Goal: Find specific page/section: Find specific page/section

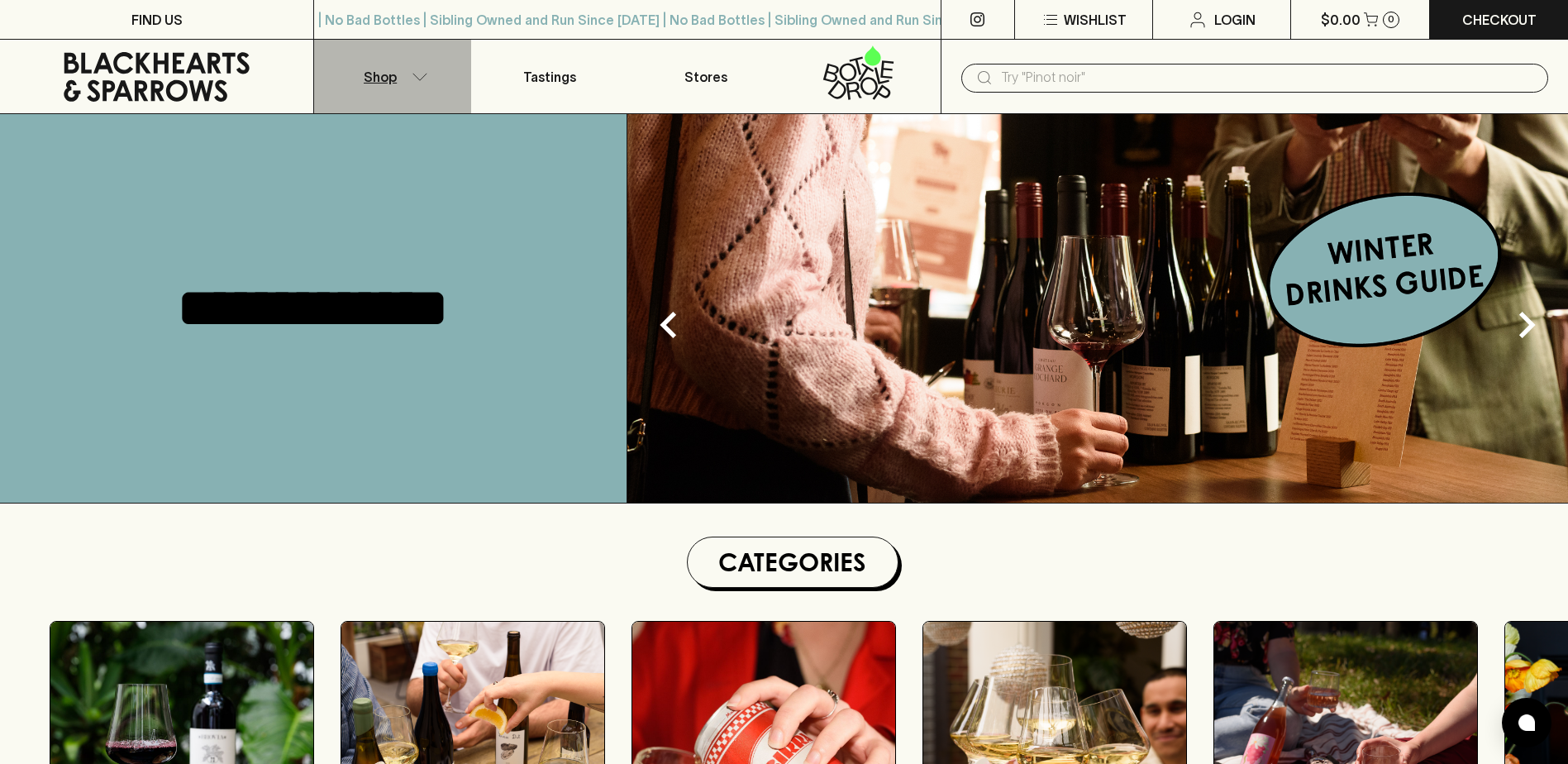
click at [397, 77] on button "Shop" at bounding box center [392, 76] width 156 height 73
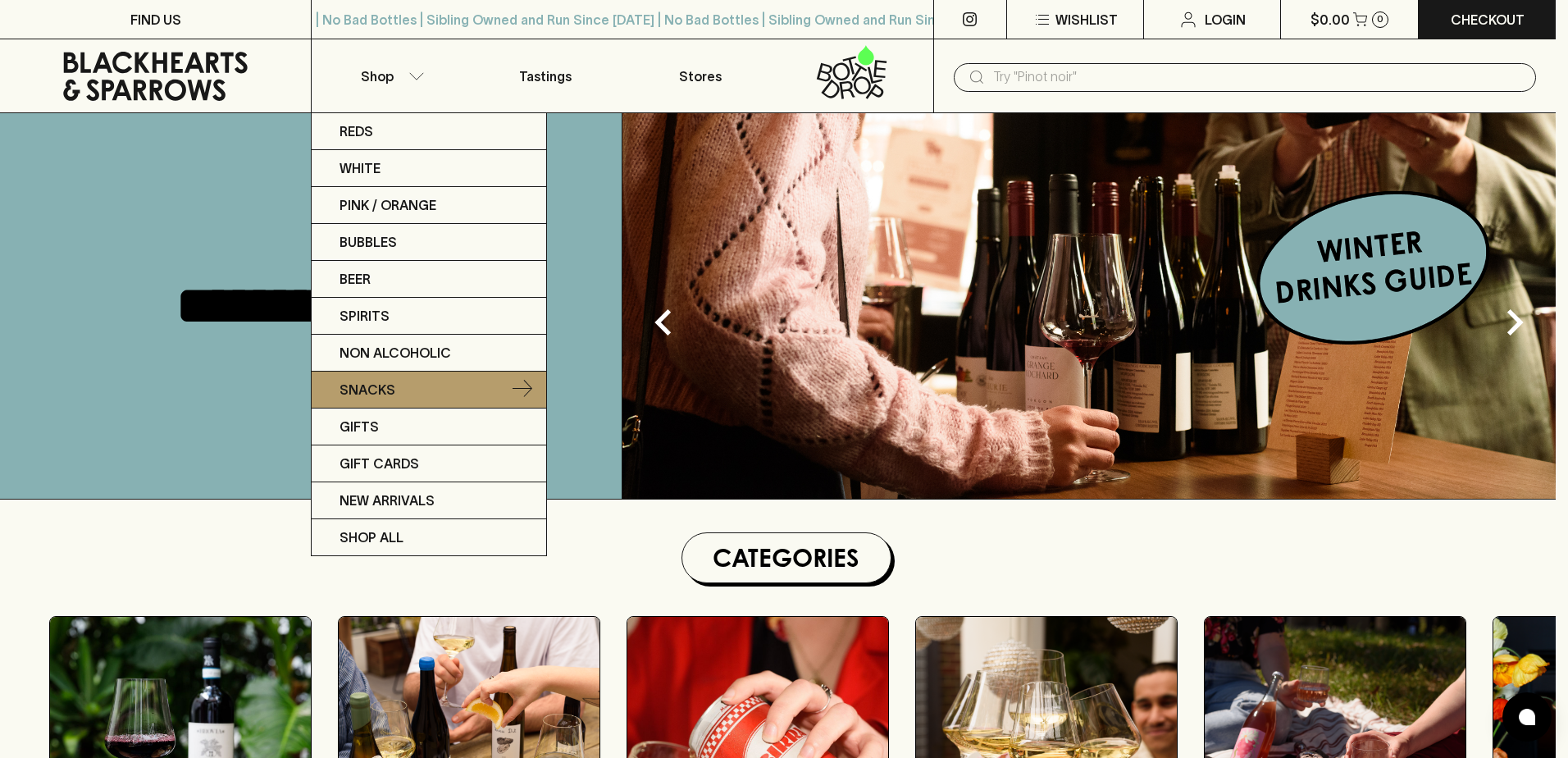
click at [414, 394] on link "Snacks" at bounding box center [428, 390] width 234 height 37
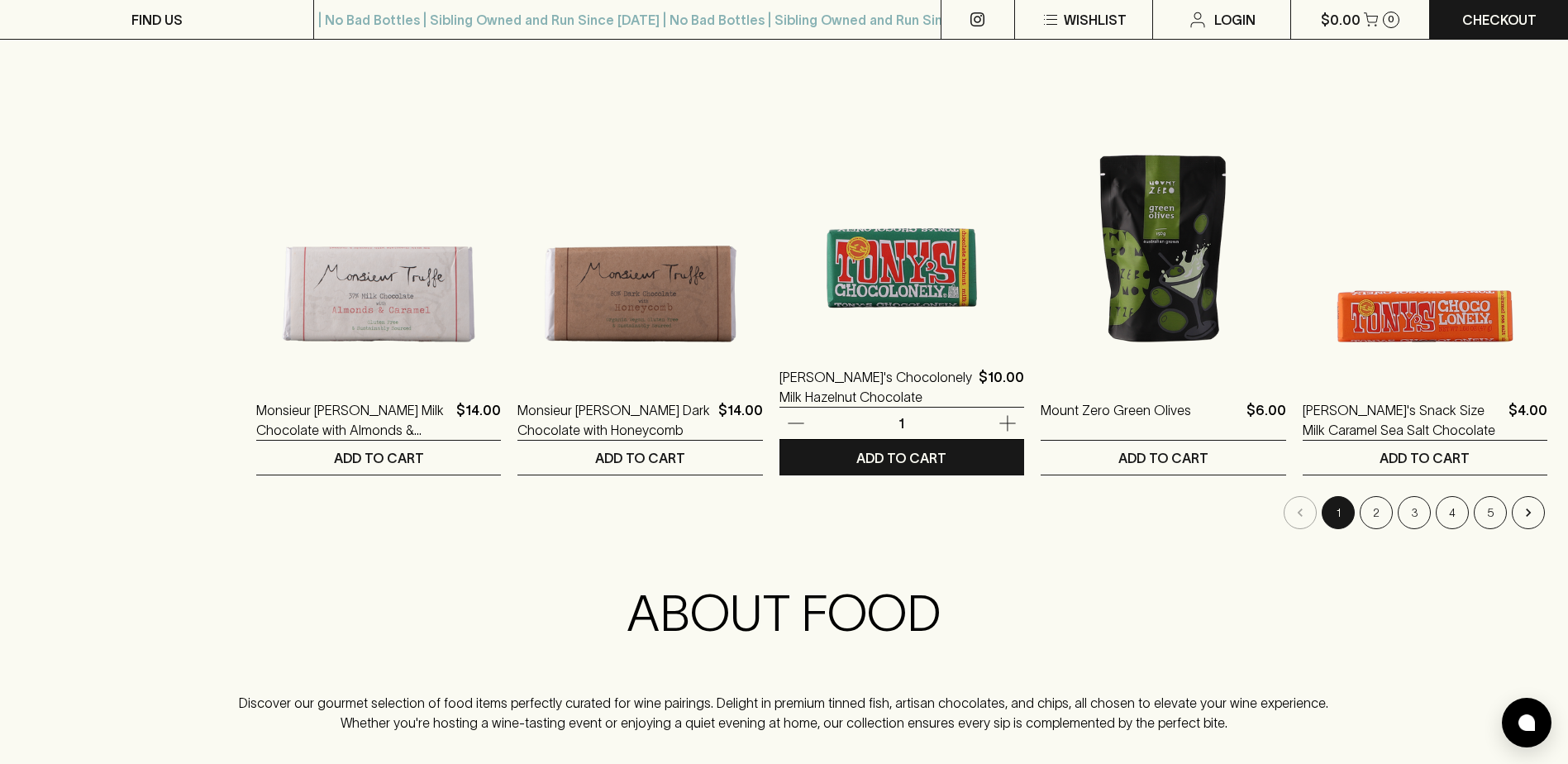
scroll to position [1570, 0]
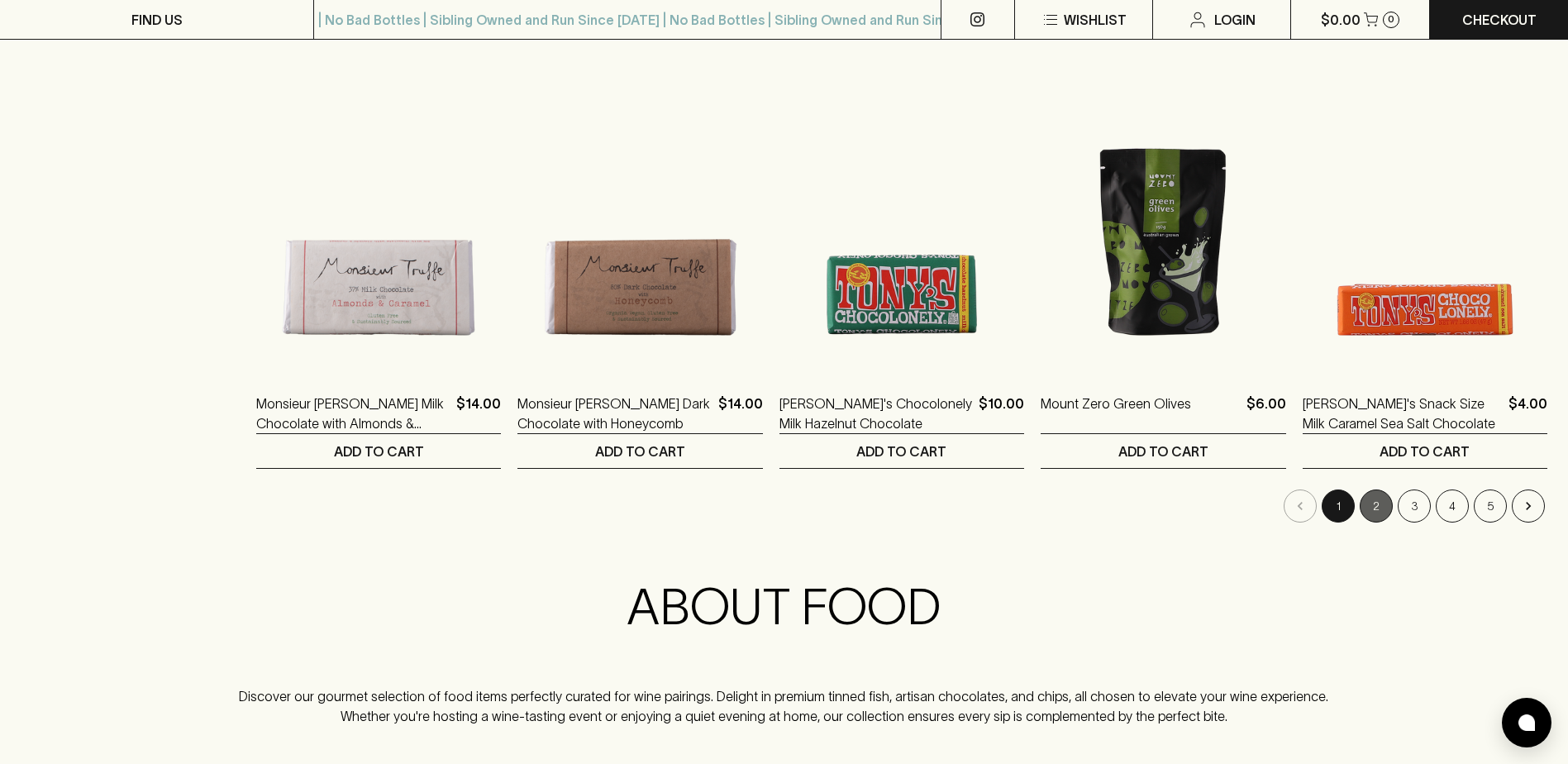
click at [1371, 509] on button "2" at bounding box center [1376, 506] width 33 height 33
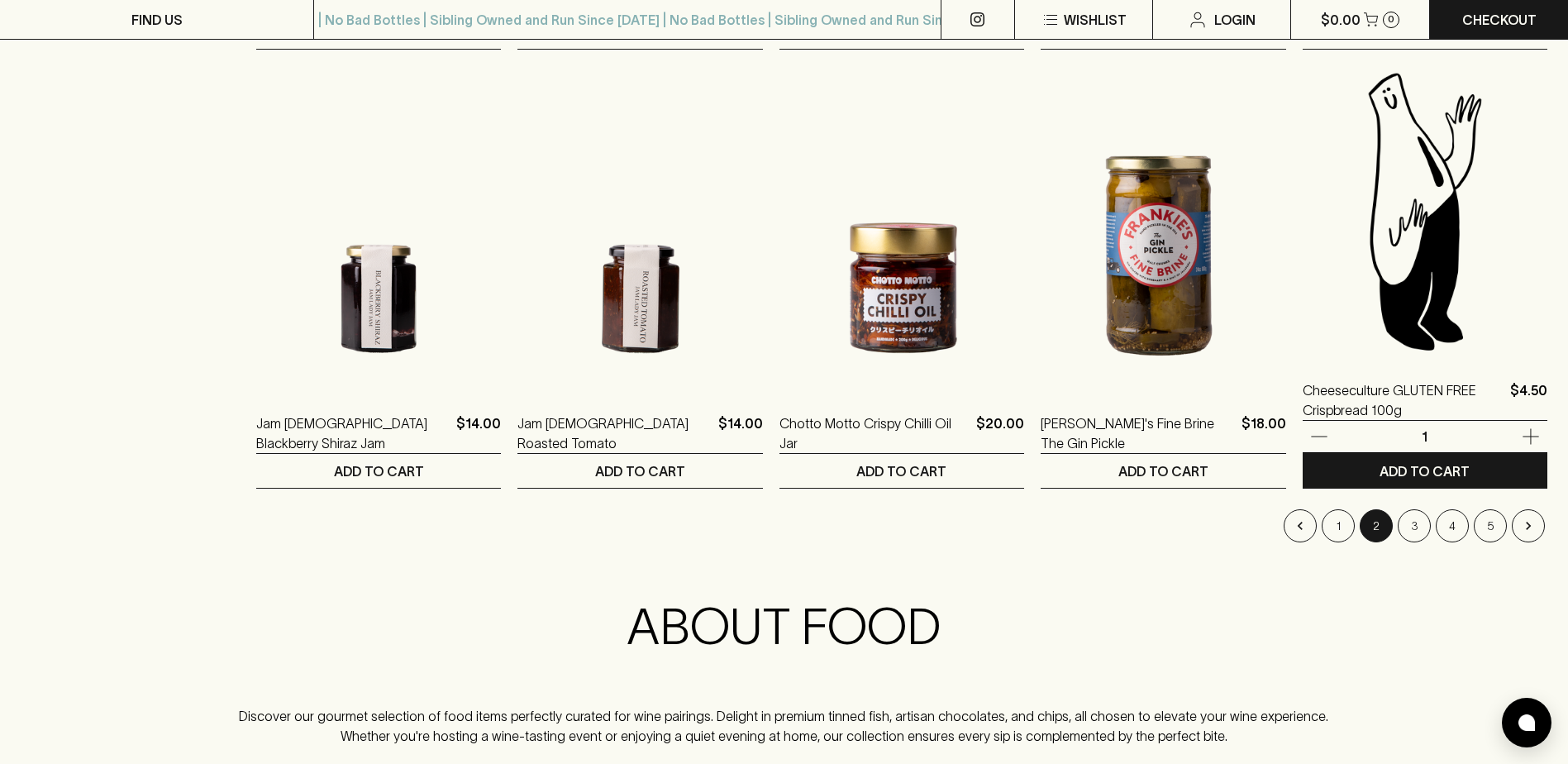
scroll to position [1653, 0]
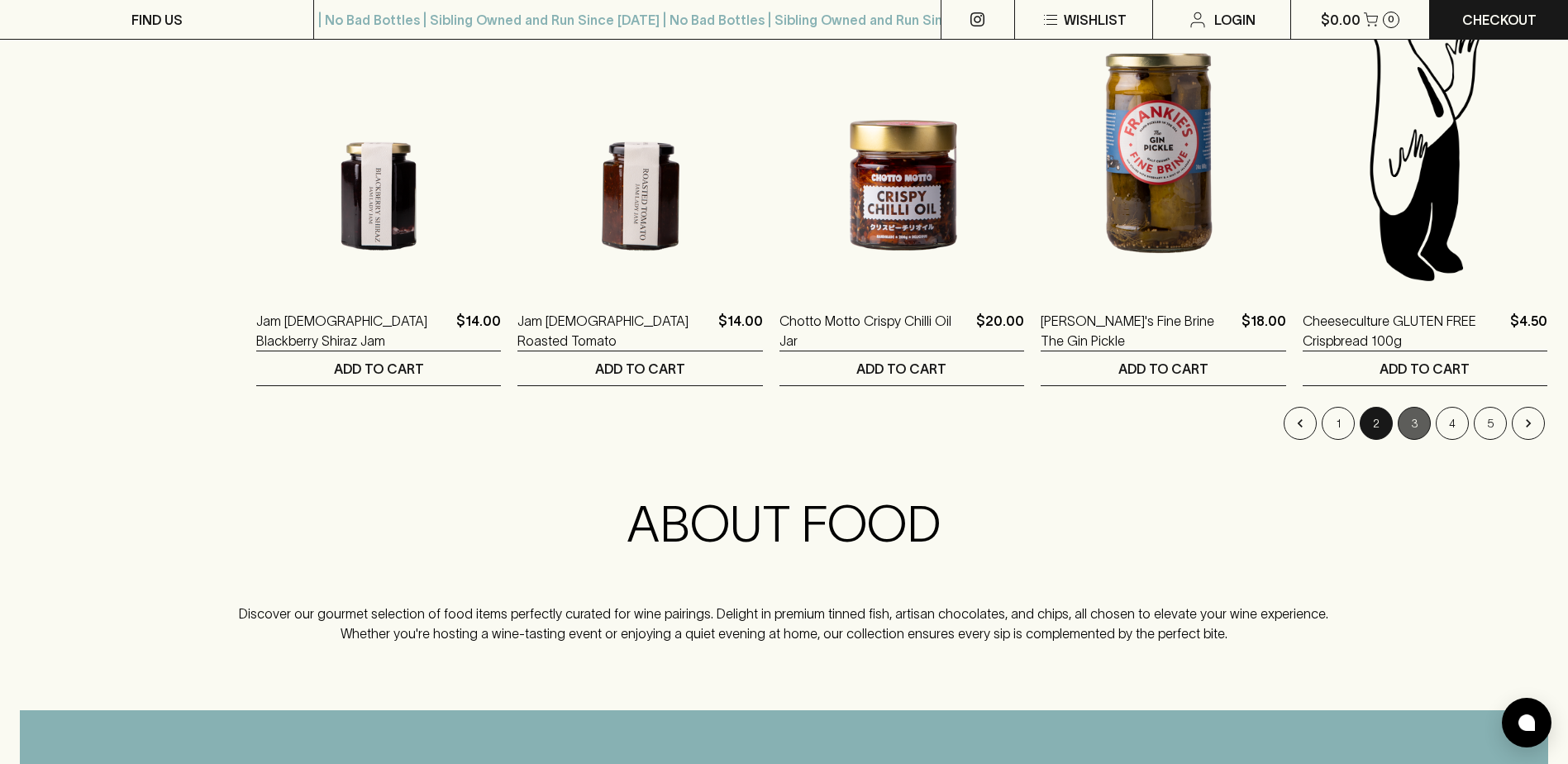
click at [1414, 421] on button "3" at bounding box center [1414, 423] width 33 height 33
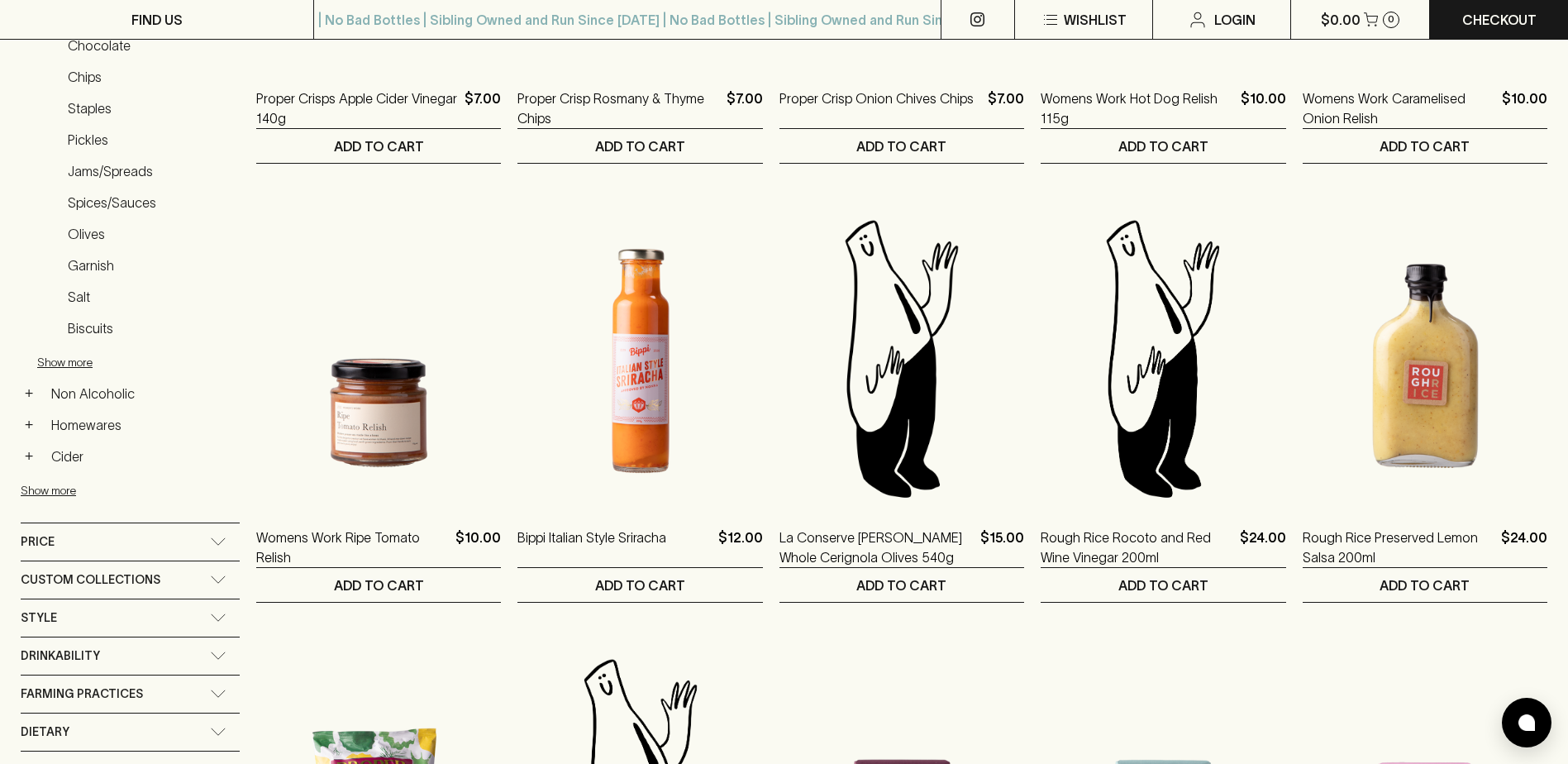
scroll to position [661, 0]
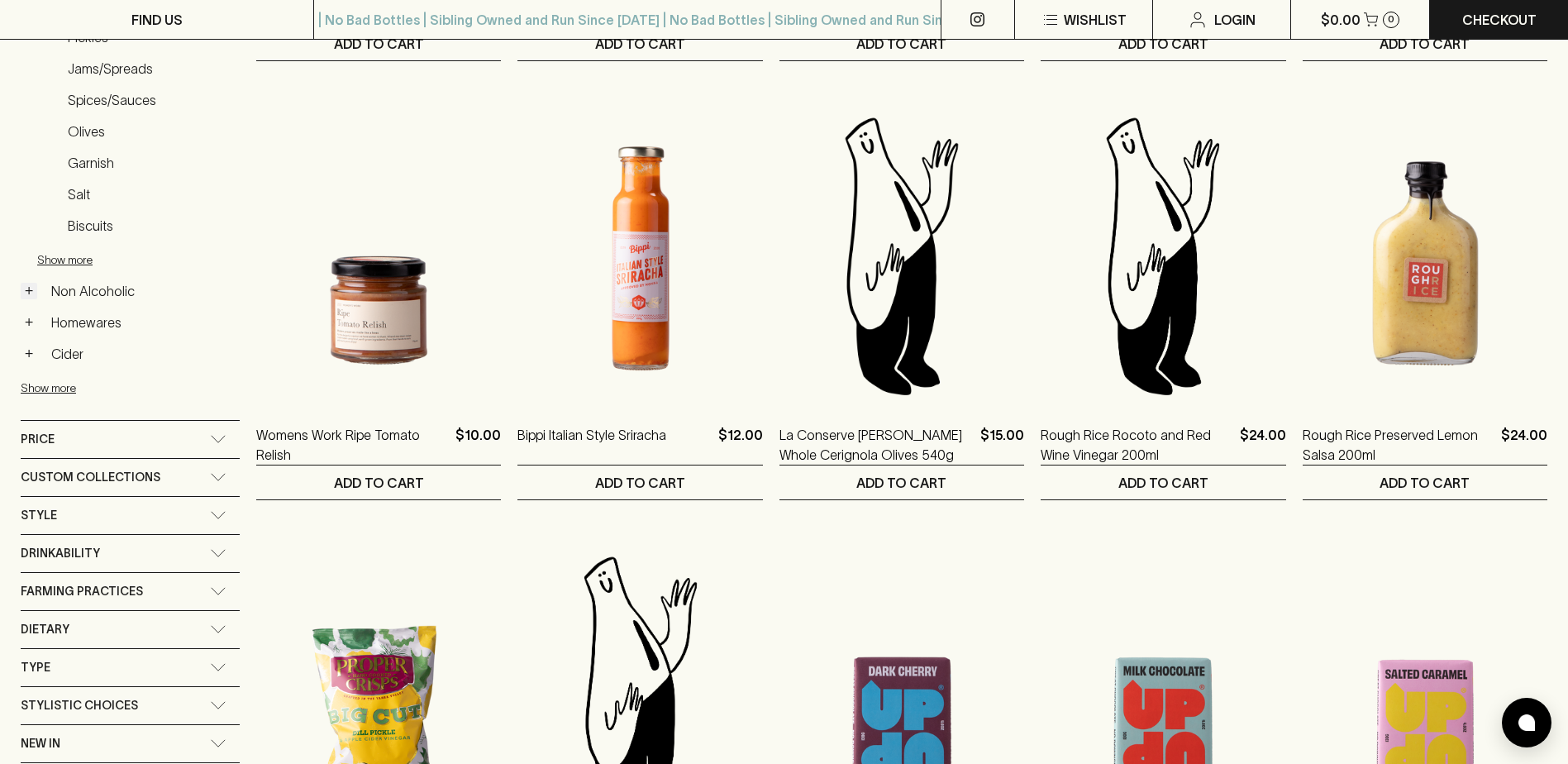
click at [29, 289] on button "+" at bounding box center [29, 291] width 17 height 17
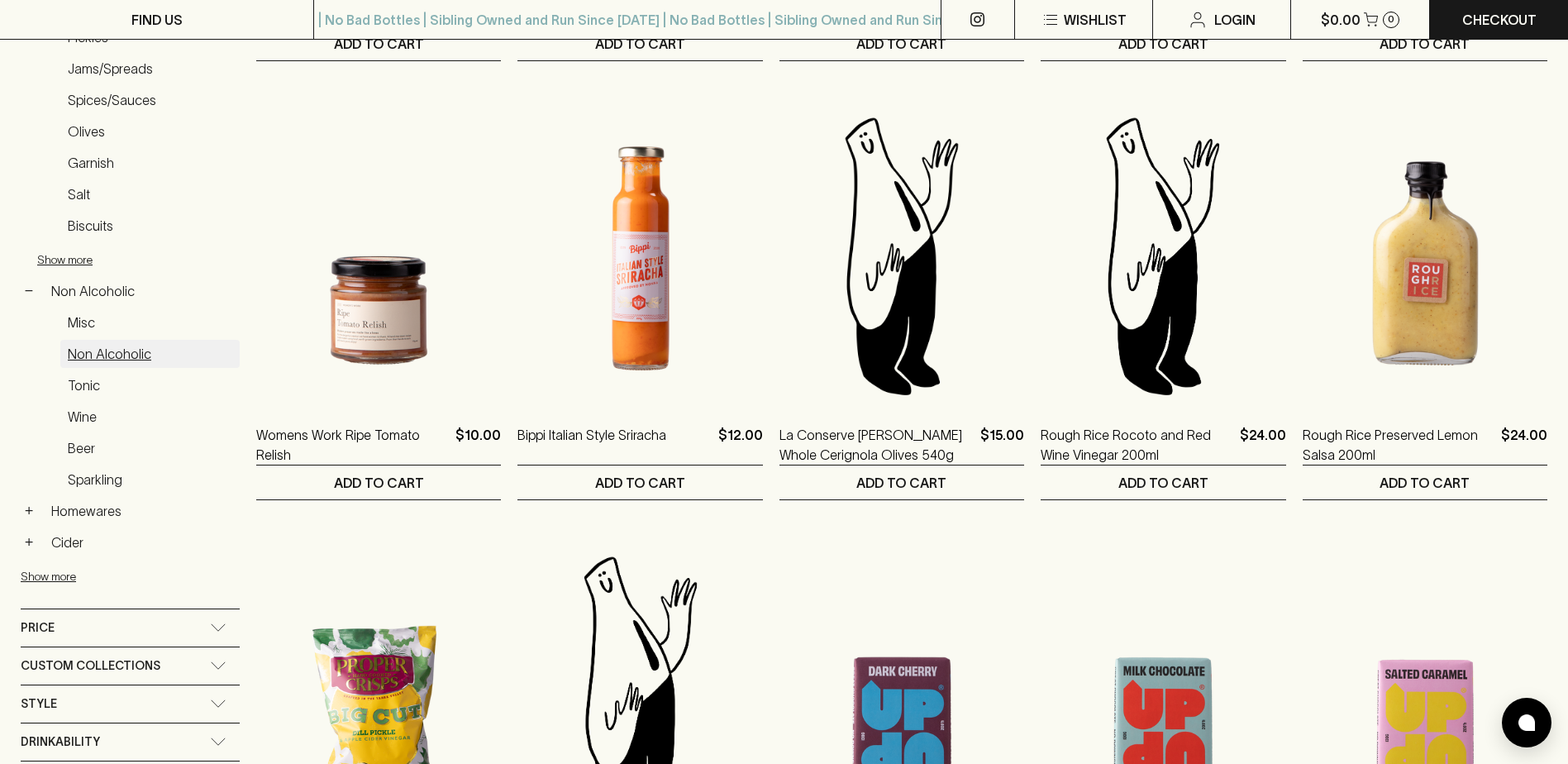
click at [105, 364] on link "Non Alcoholic" at bounding box center [150, 354] width 179 height 28
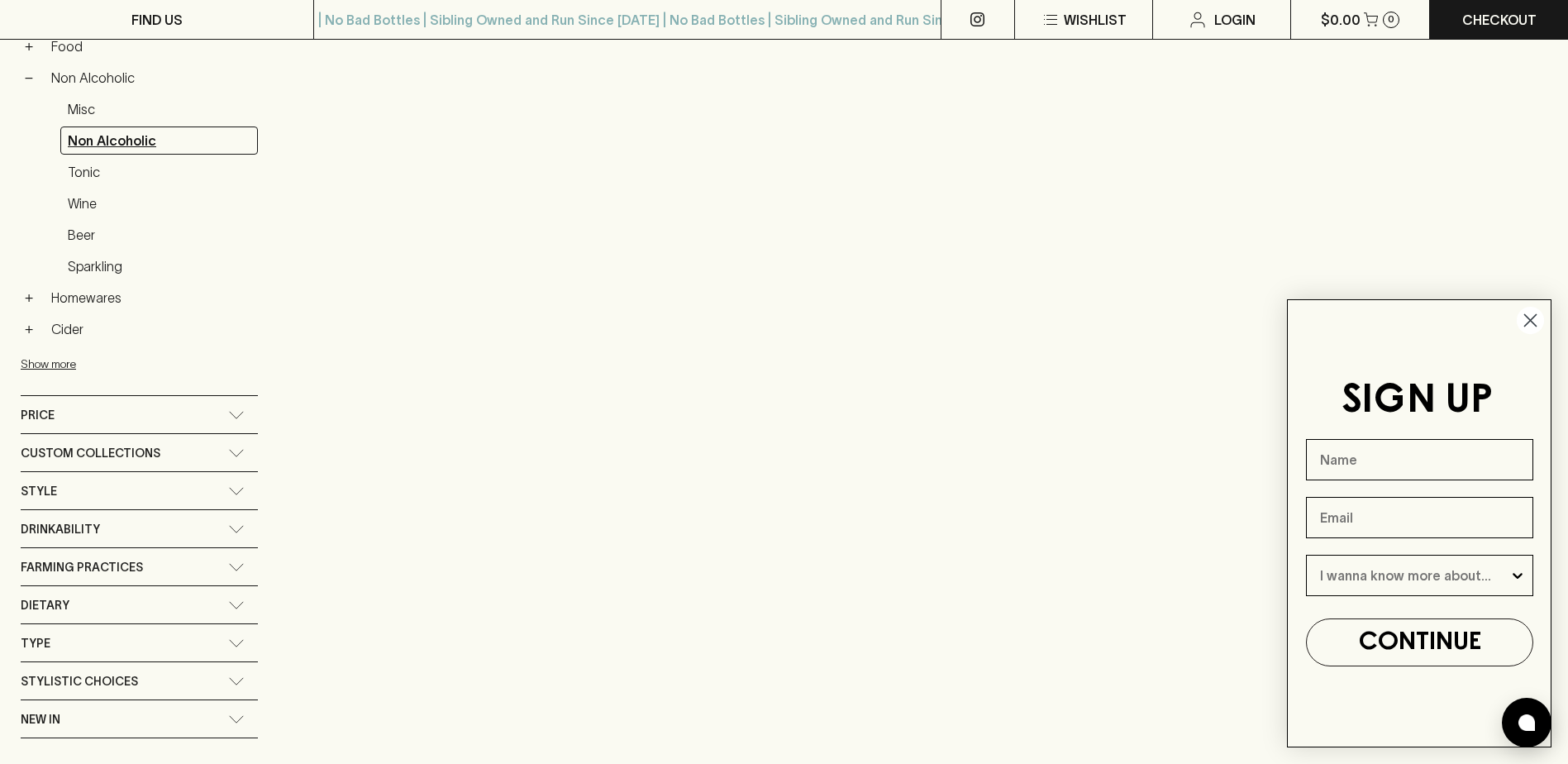
scroll to position [511, 0]
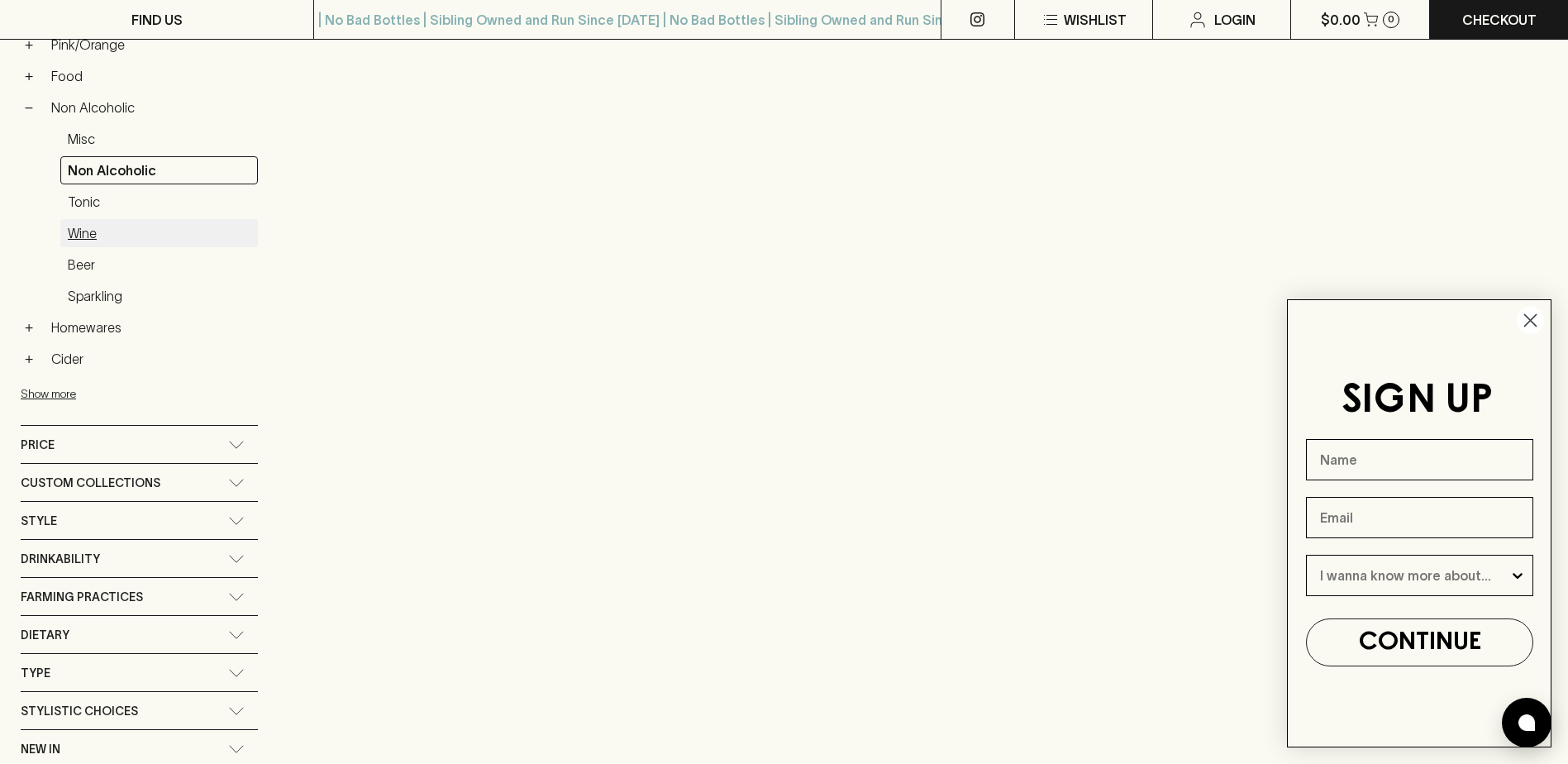
click at [107, 230] on link "Wine" at bounding box center [159, 233] width 197 height 28
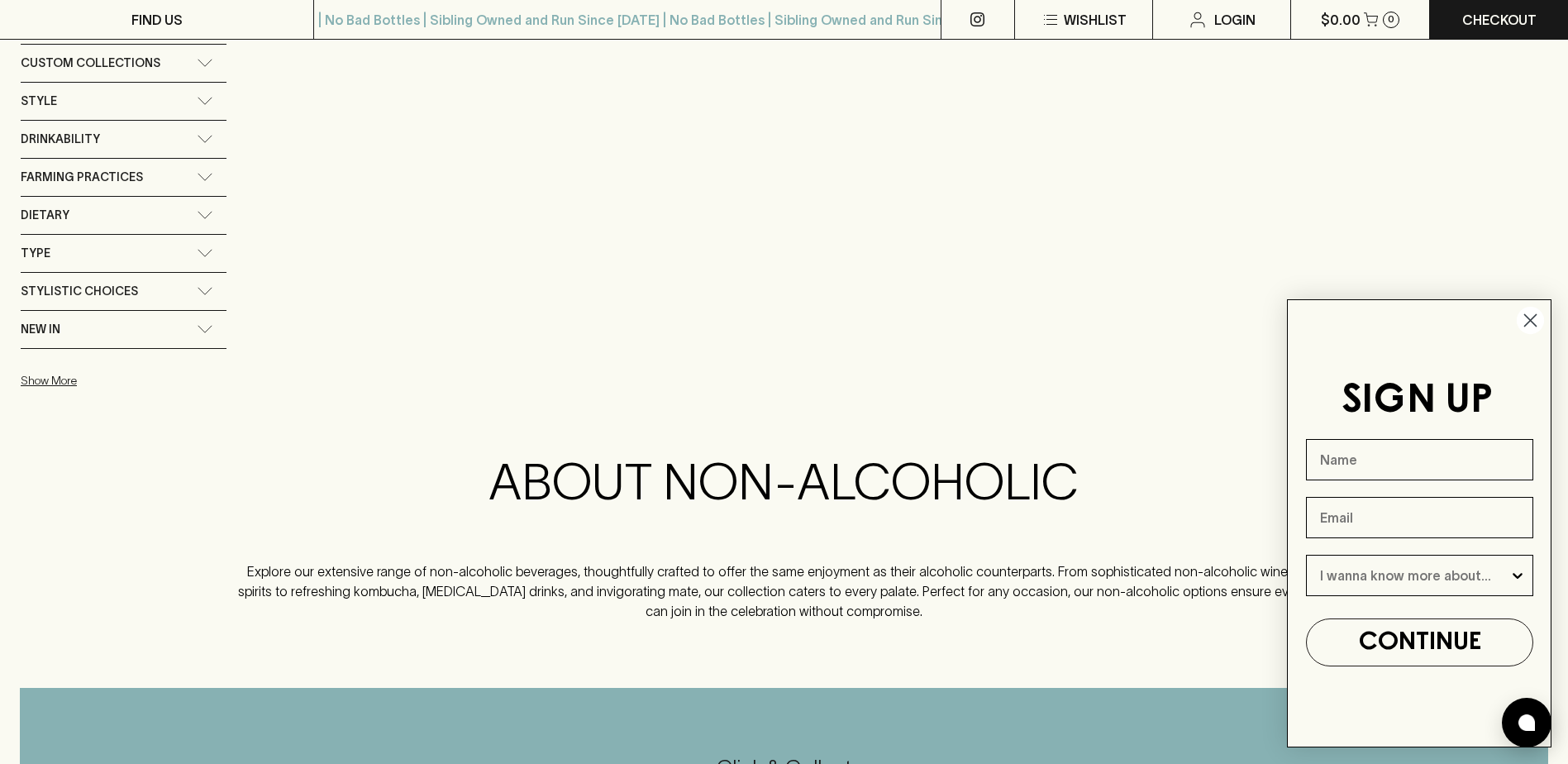
scroll to position [992, 0]
